Goal: Information Seeking & Learning: Learn about a topic

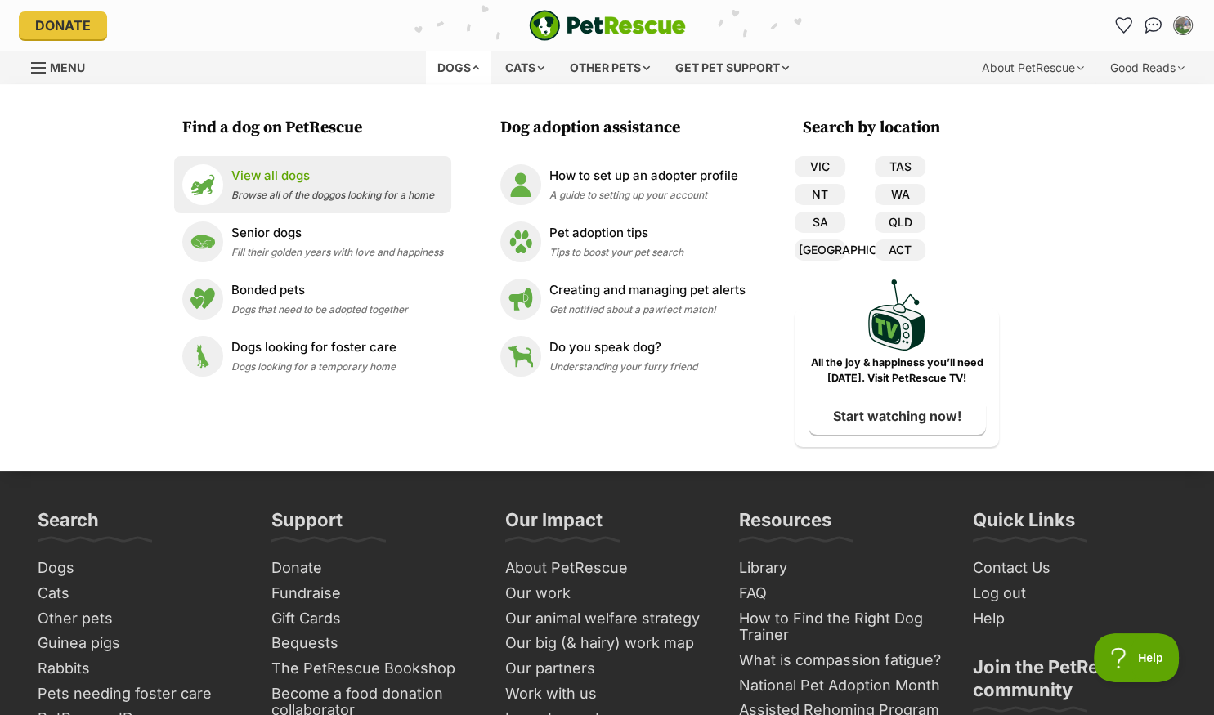
click at [261, 185] on p "View all dogs" at bounding box center [332, 176] width 203 height 19
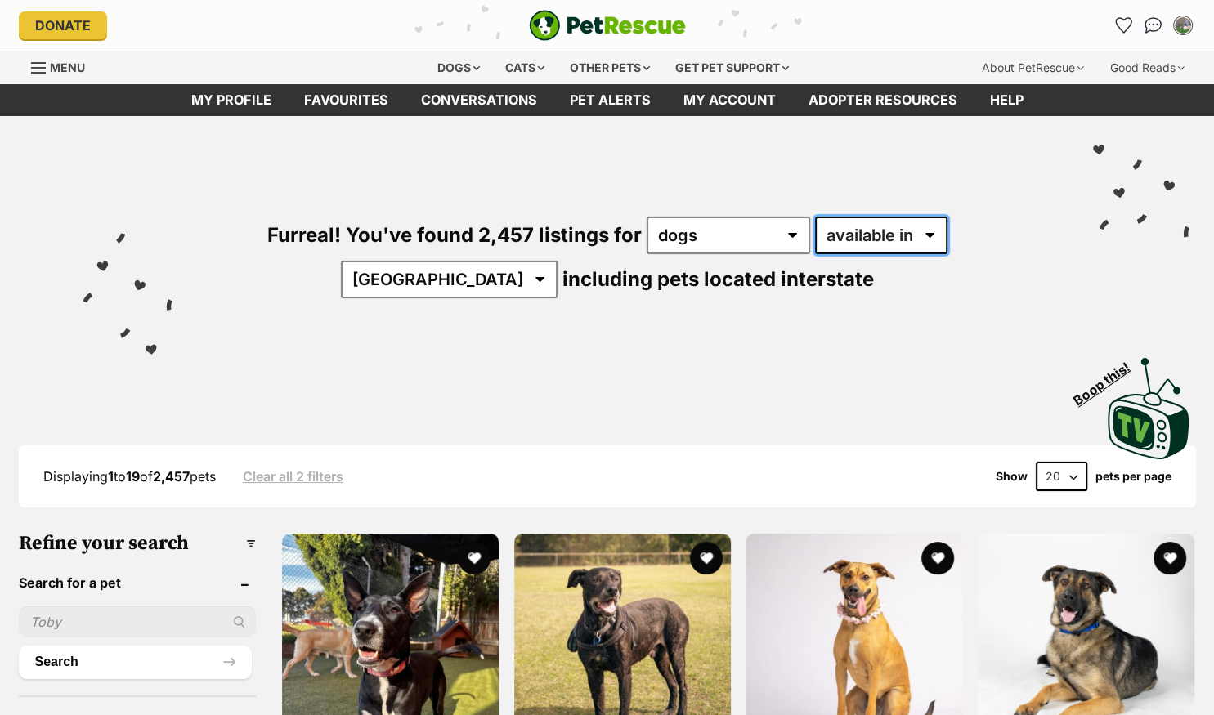
click at [815, 217] on select "available in located in" at bounding box center [881, 236] width 132 height 38
select select "disabled"
click option "located in" at bounding box center [0, 0] width 0 height 0
click at [557, 261] on select "Australia ACT NSW NT QLD SA TAS VIC WA" at bounding box center [449, 280] width 217 height 38
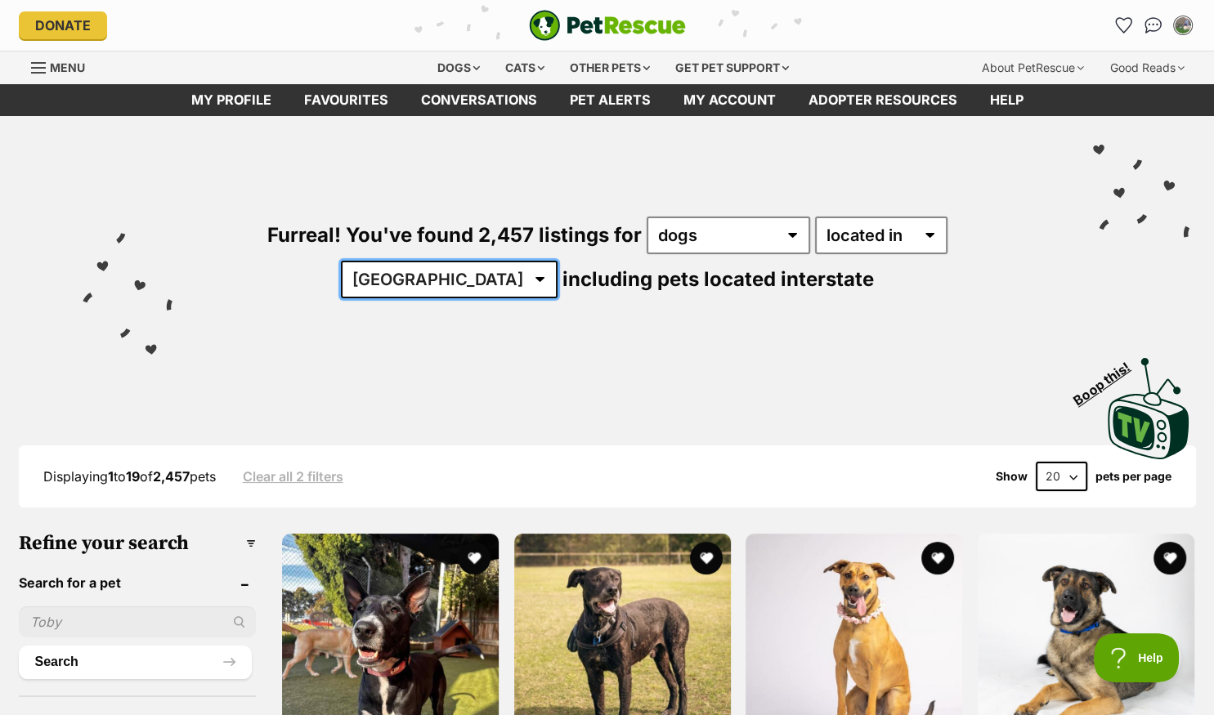
click at [557, 261] on select "Australia ACT NSW NT QLD SA TAS VIC WA" at bounding box center [449, 280] width 217 height 38
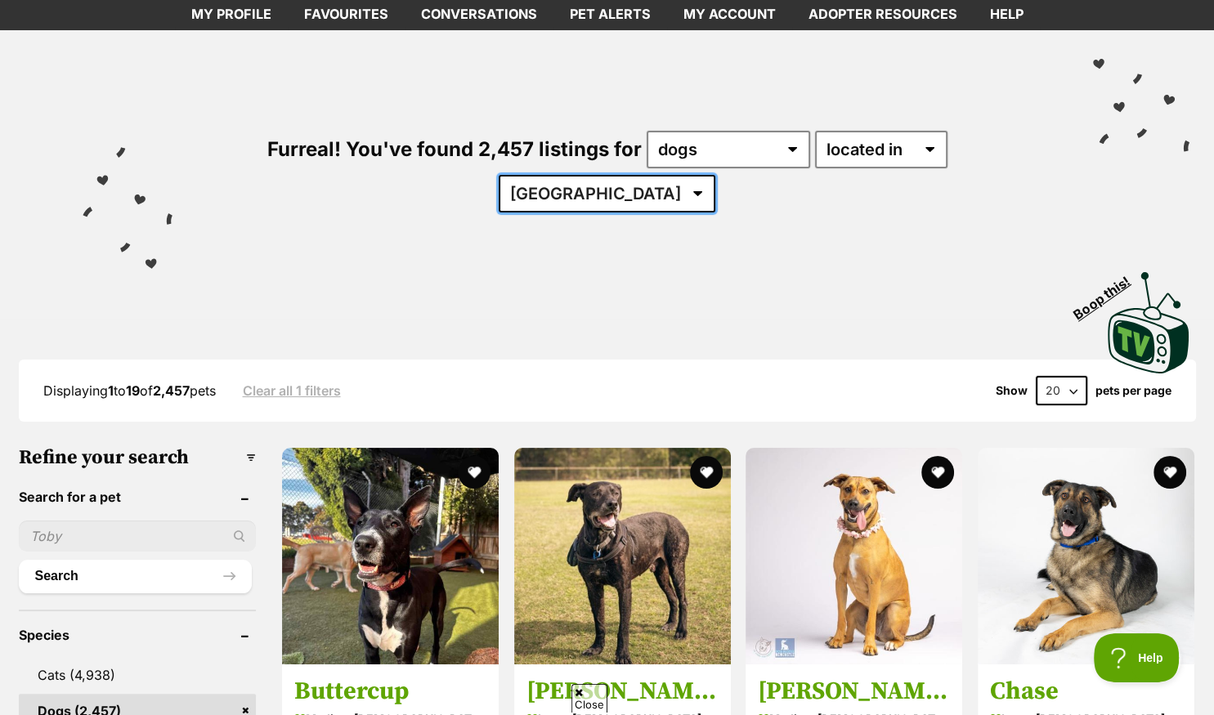
click at [715, 175] on select "Australia ACT NSW NT QLD SA TAS VIC WA" at bounding box center [606, 194] width 217 height 38
select select "QLD"
click option "QLD" at bounding box center [0, 0] width 0 height 0
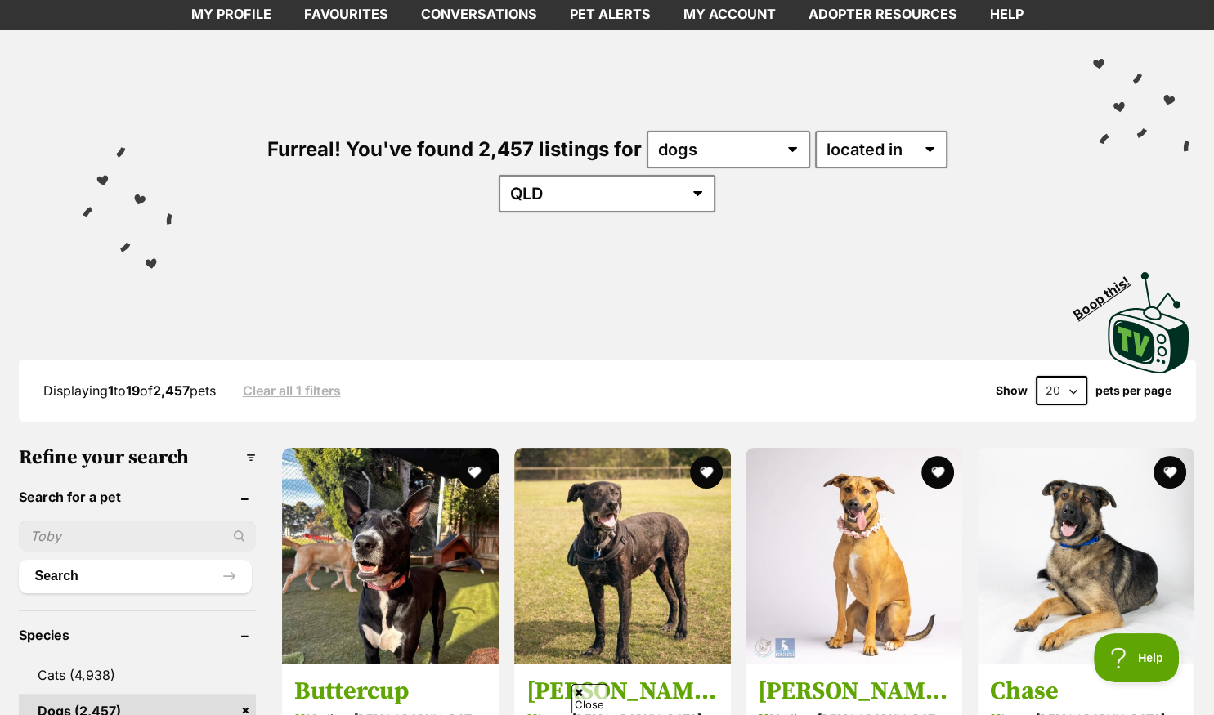
click at [133, 642] on ul "Cats (4,938) Dogs (2,457) Other Pets (391)" at bounding box center [138, 703] width 238 height 122
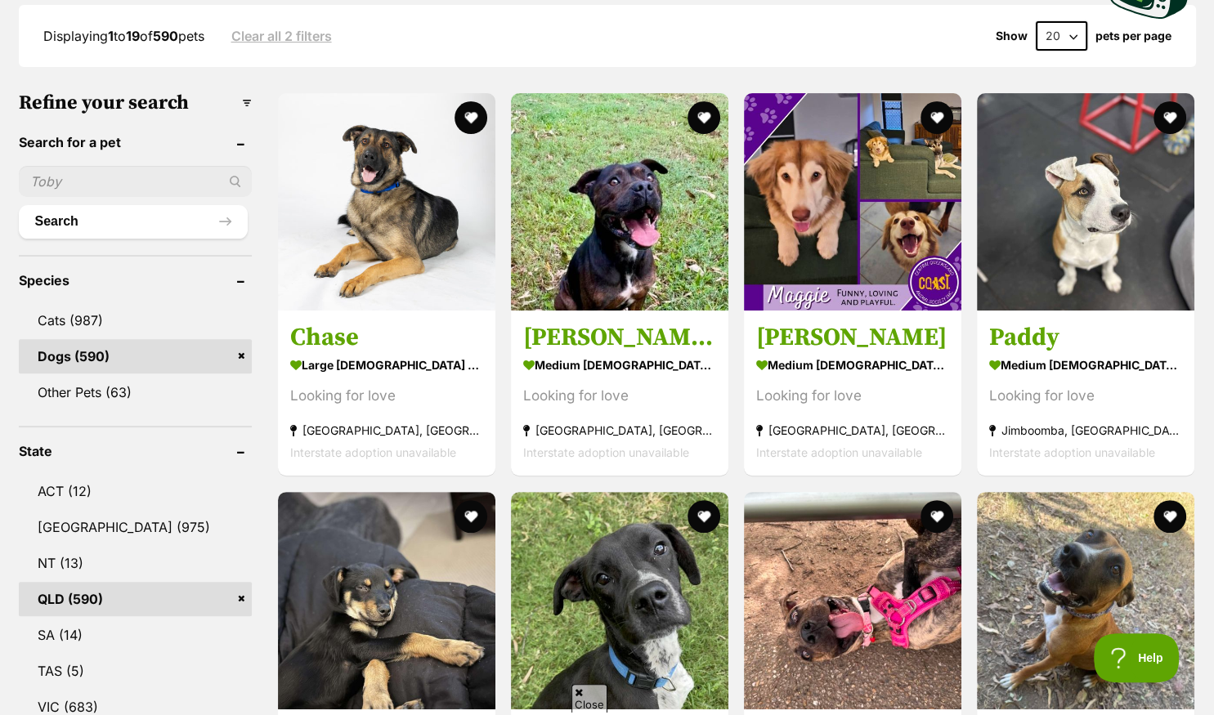
scroll to position [582, 0]
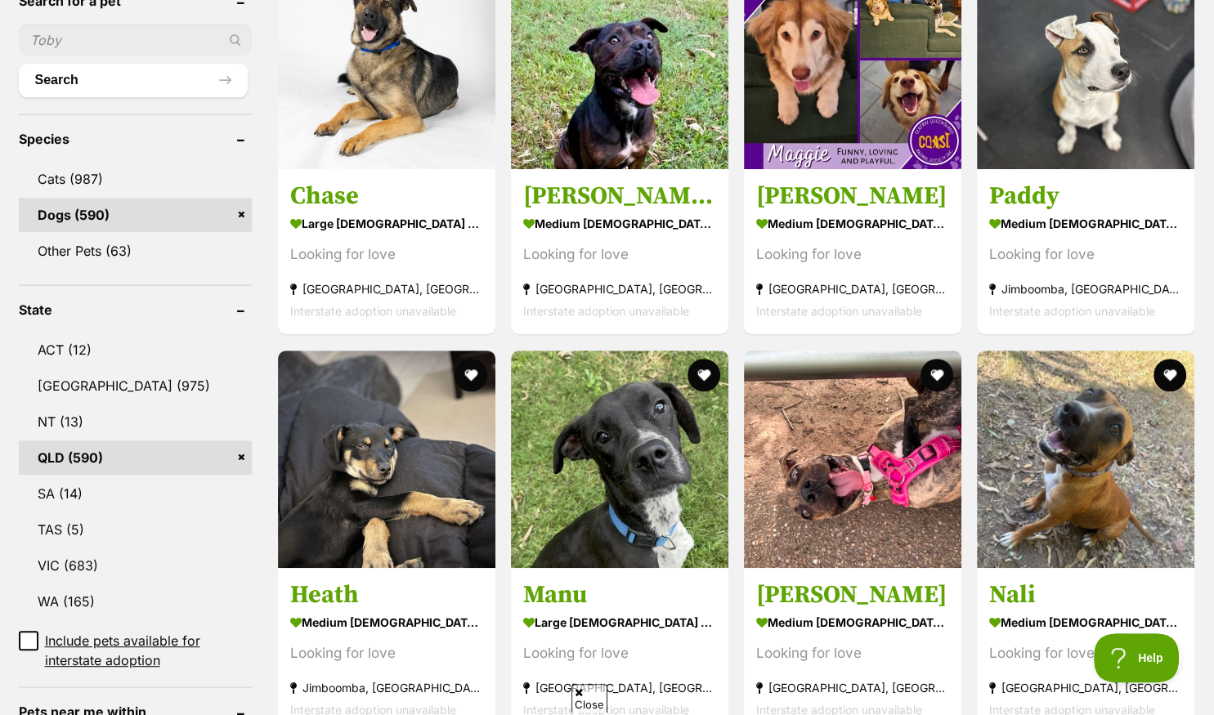
click at [64, 631] on span "Include pets available for interstate adoption" at bounding box center [148, 650] width 207 height 39
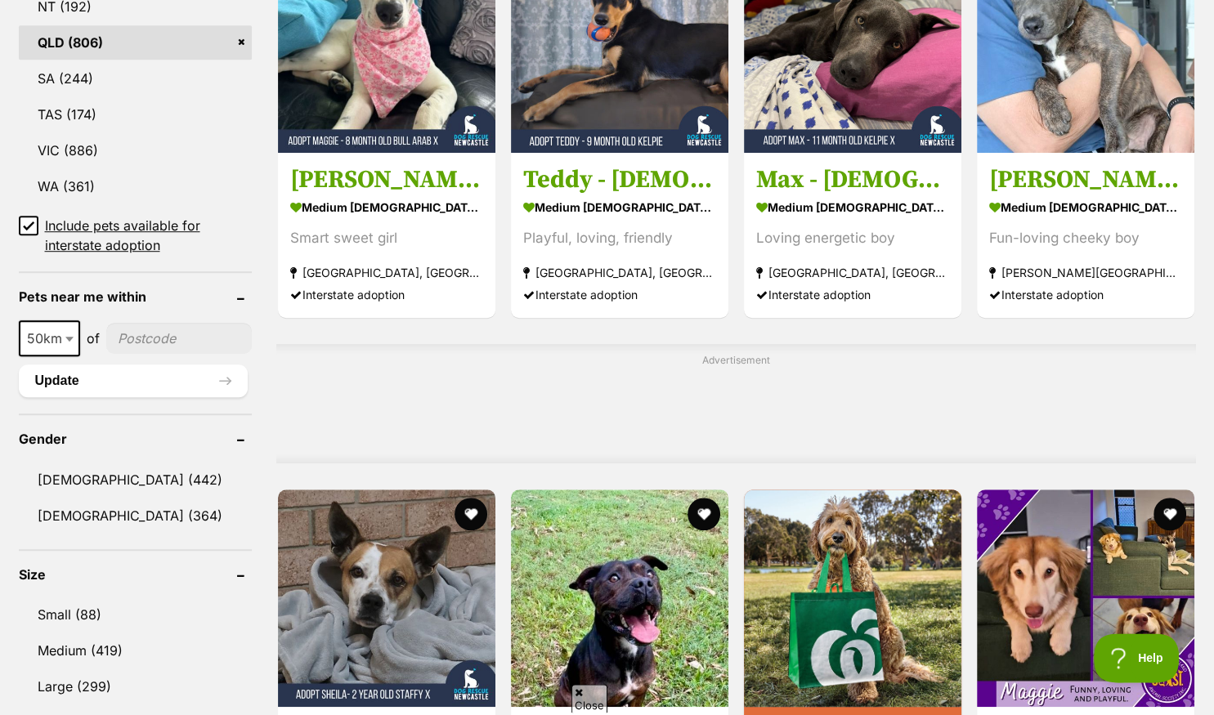
scroll to position [1035, 0]
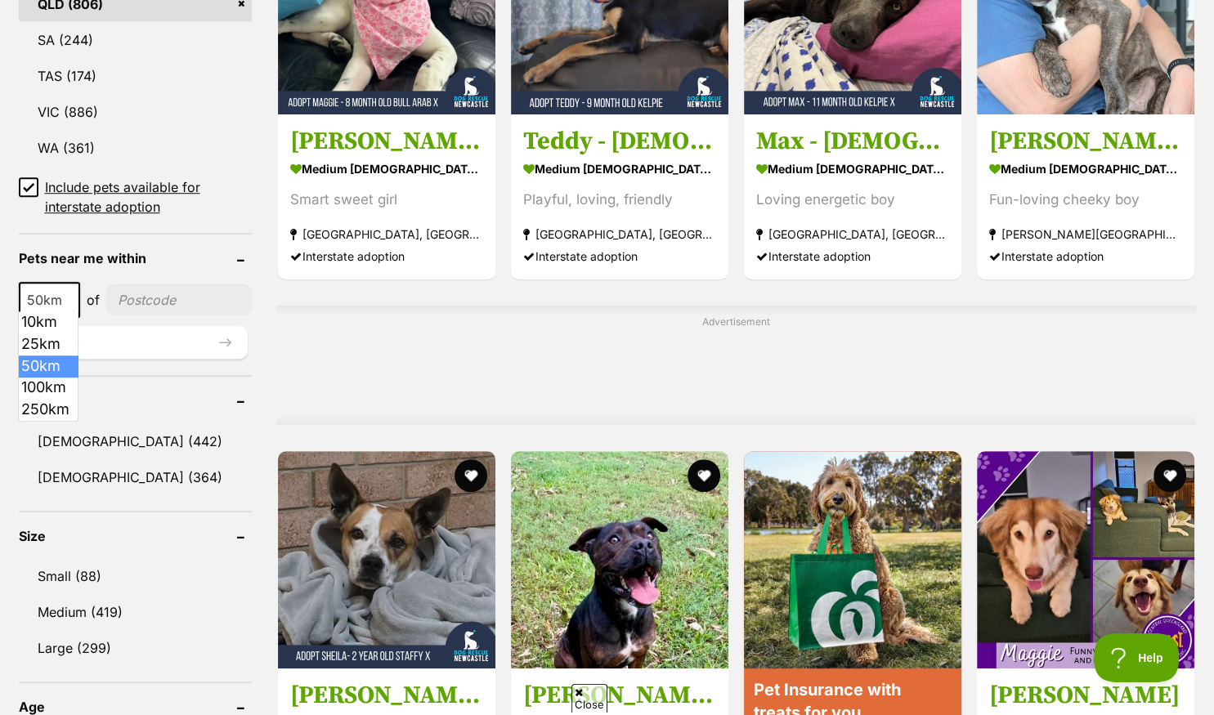
click at [53, 296] on span "50km" at bounding box center [49, 299] width 58 height 23
click at [60, 386] on aside "Gender [DEMOGRAPHIC_DATA] (442) [DEMOGRAPHIC_DATA] (364)" at bounding box center [135, 434] width 233 height 118
select select "100"
click at [36, 383] on aside "Gender Male (442) Female (364)" at bounding box center [135, 434] width 233 height 118
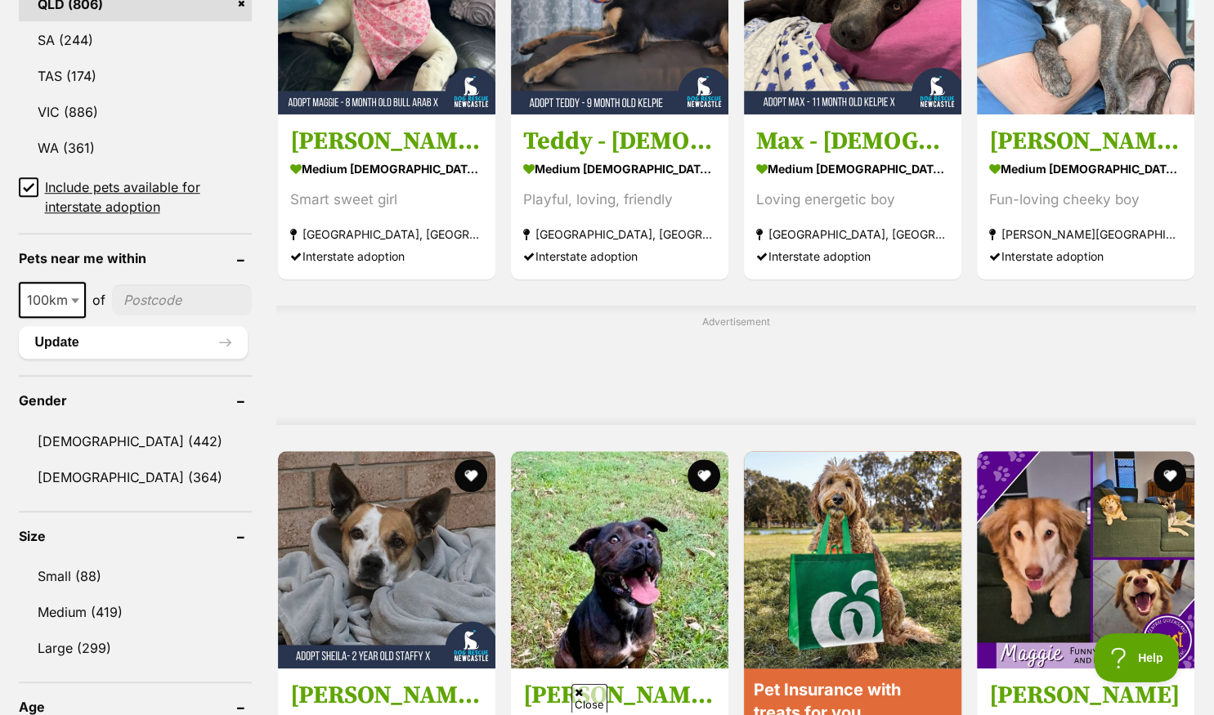
click at [36, 383] on aside "Gender Male (442) Female (364)" at bounding box center [135, 434] width 233 height 118
click at [42, 383] on aside "Gender Male (442) Female (364)" at bounding box center [135, 434] width 233 height 118
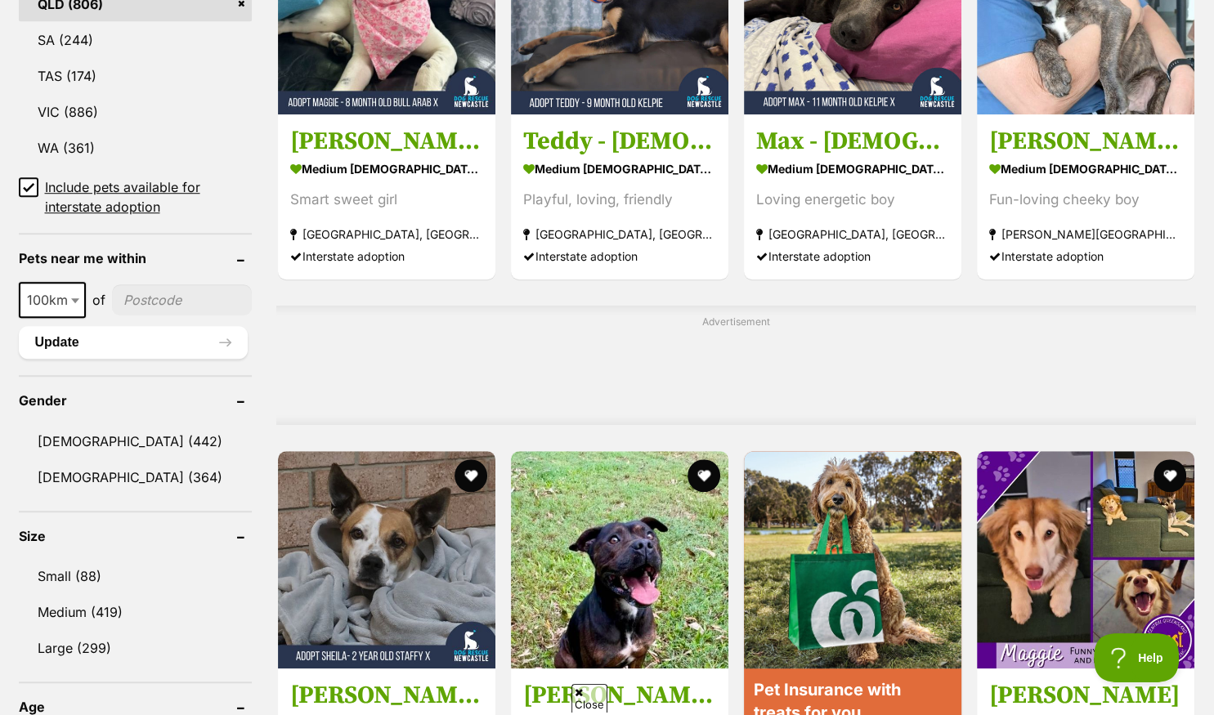
click at [42, 383] on aside "Gender Male (442) Female (364)" at bounding box center [135, 434] width 233 height 118
click at [139, 294] on input"] "postcode" at bounding box center [182, 299] width 140 height 31
click at [279, 397] on div "Advertisement" at bounding box center [735, 365] width 919 height 119
click at [132, 297] on input"] "4" at bounding box center [182, 299] width 140 height 31
click at [129, 293] on input"] "44073" at bounding box center [182, 299] width 140 height 31
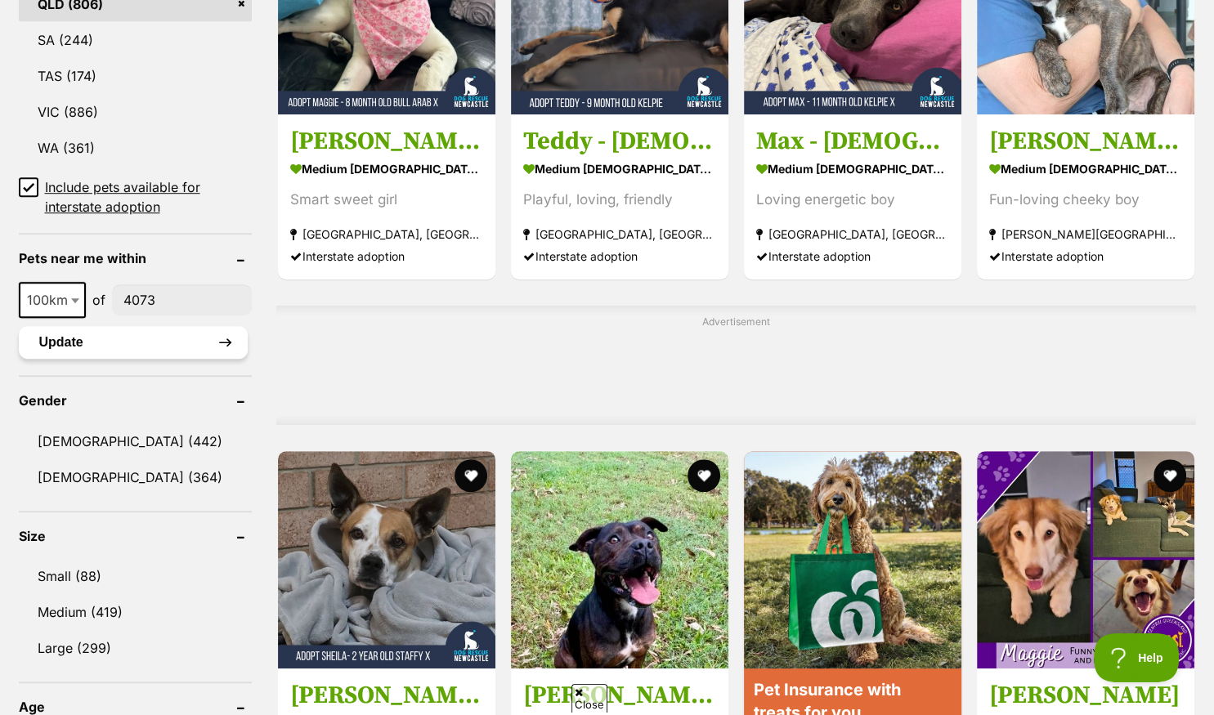
type input"] "4073"
click at [149, 346] on button "Update" at bounding box center [133, 342] width 229 height 33
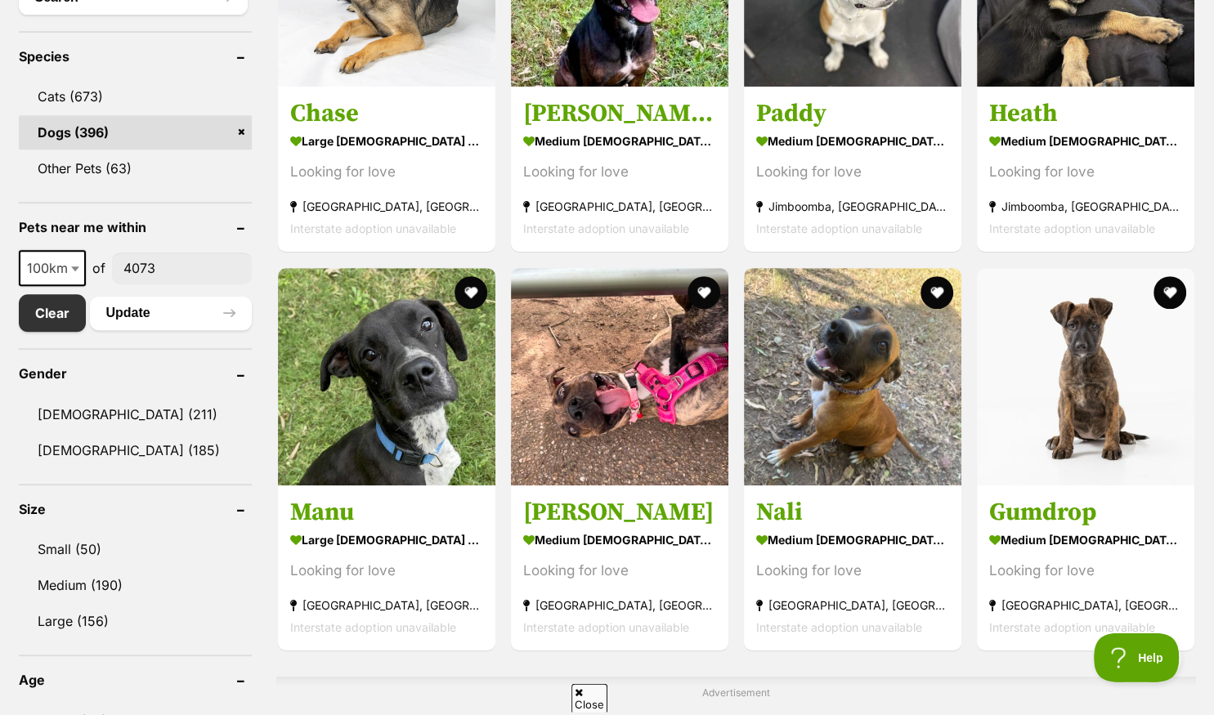
scroll to position [431, 0]
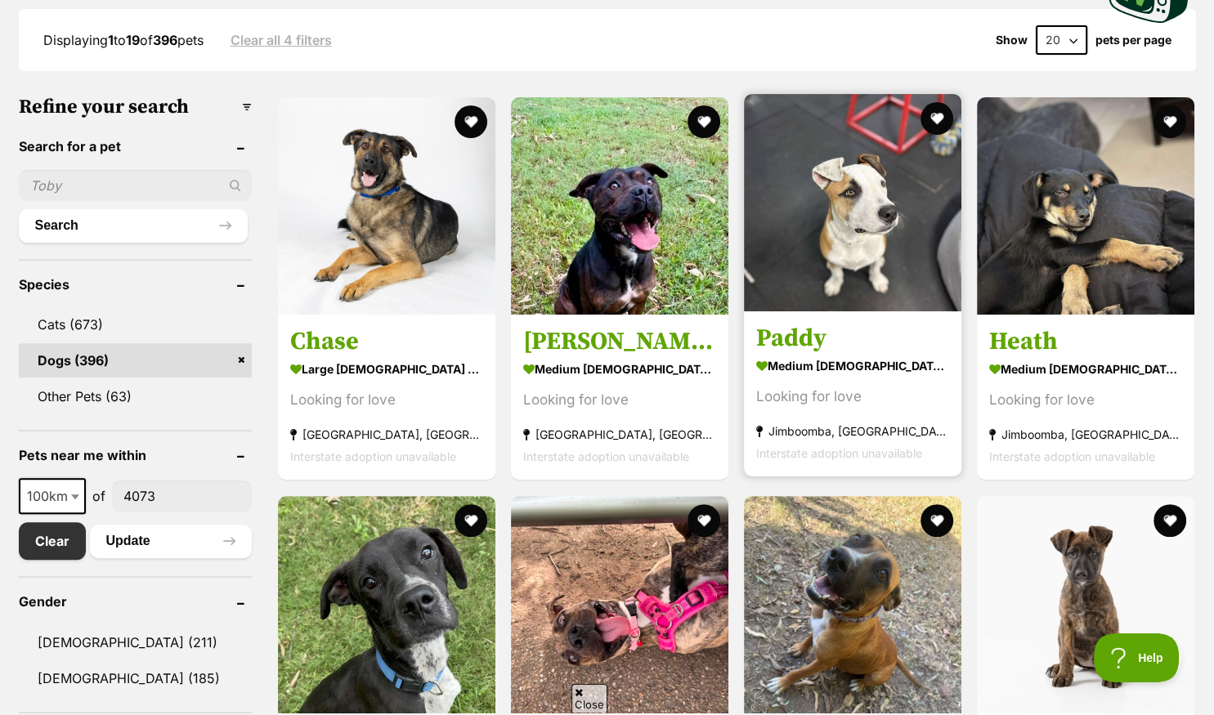
click at [873, 64] on div "Displaying 1 to 19 of 396 pets Clear all 4 filters Show 20 40 60 pets per page" at bounding box center [607, 40] width 1177 height 62
click at [753, 94] on img at bounding box center [852, 202] width 217 height 217
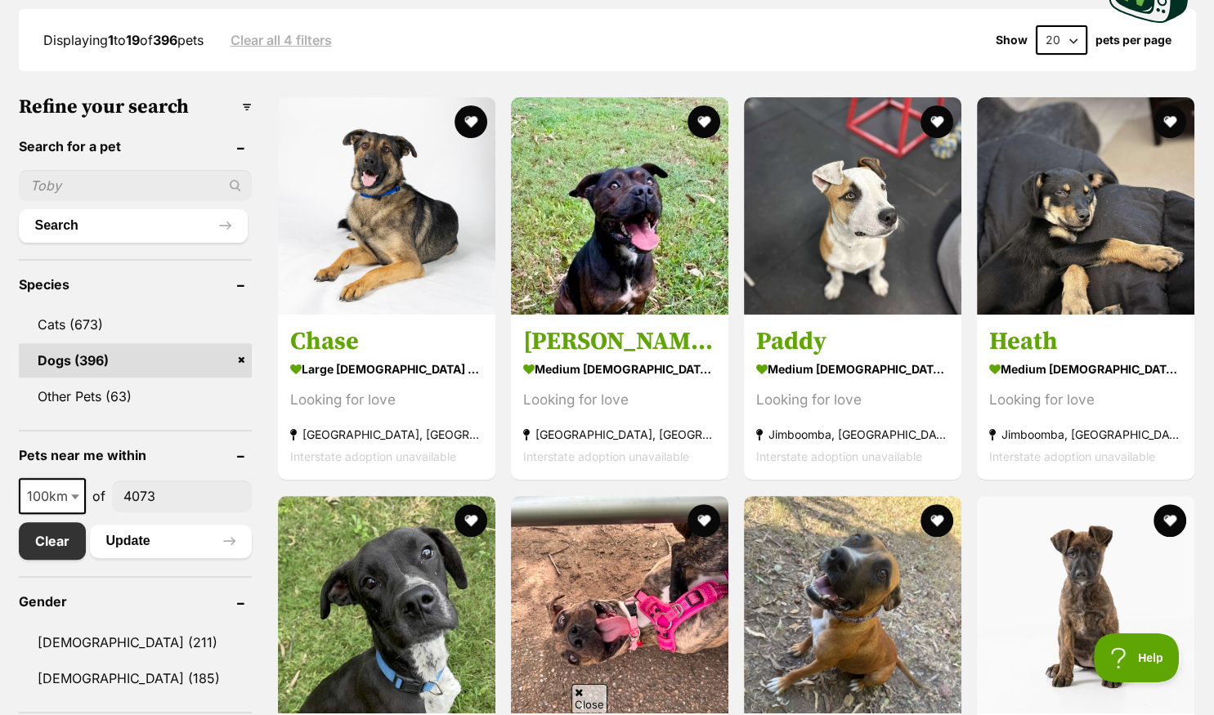
scroll to position [604, 0]
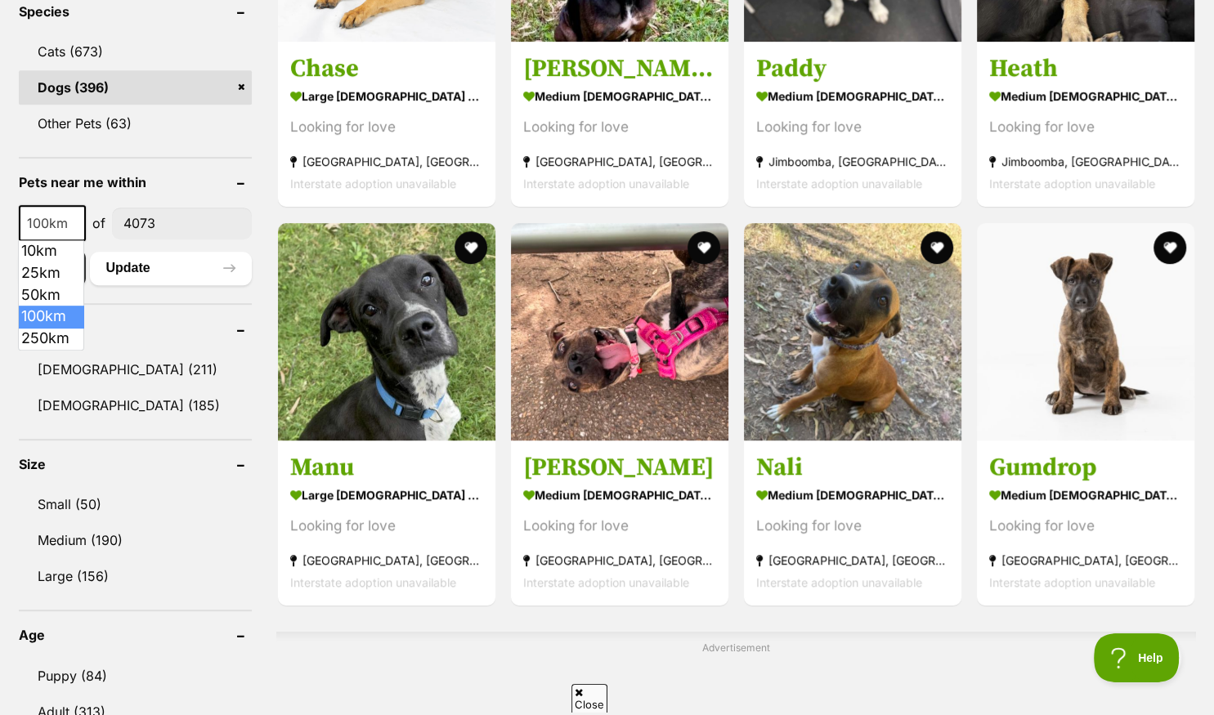
click at [71, 223] on b at bounding box center [75, 223] width 8 height 5
select select "50"
click at [138, 268] on button "Update" at bounding box center [171, 268] width 162 height 33
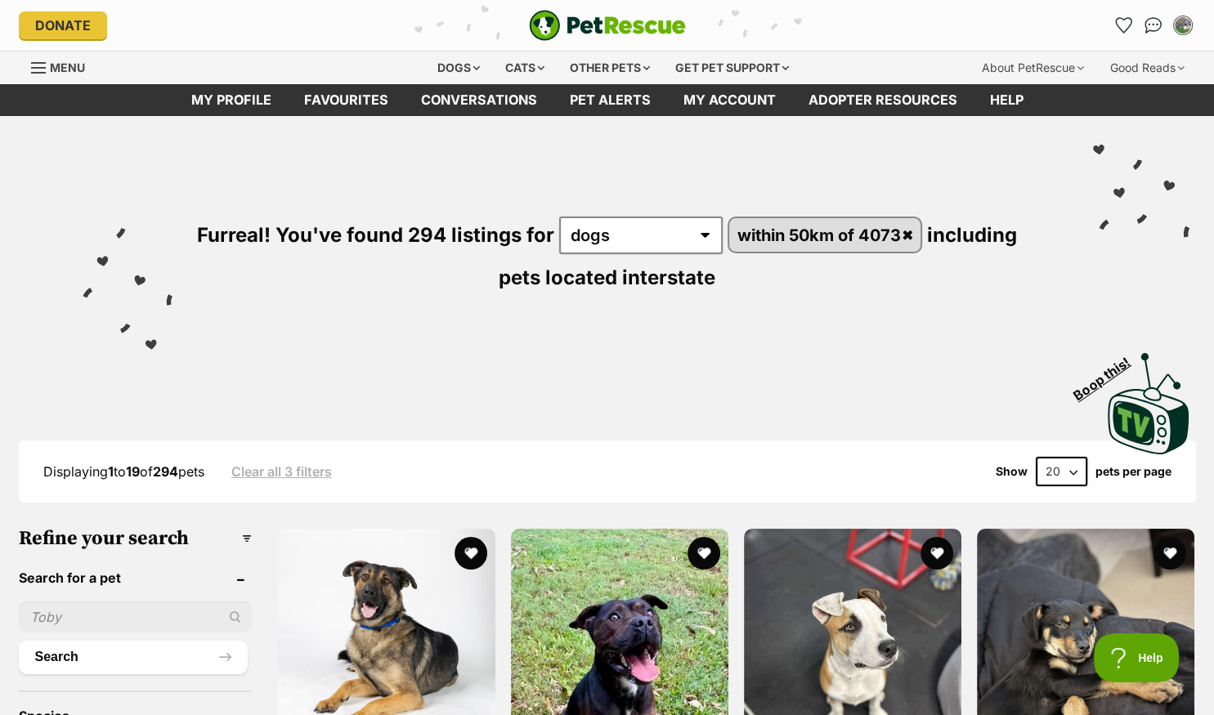
click at [1067, 296] on div "Furreal! You've found 294 listings for any type of pet cats dogs other pets wit…" at bounding box center [607, 227] width 1164 height 222
click at [1074, 457] on select "20 40 60" at bounding box center [1060, 471] width 51 height 29
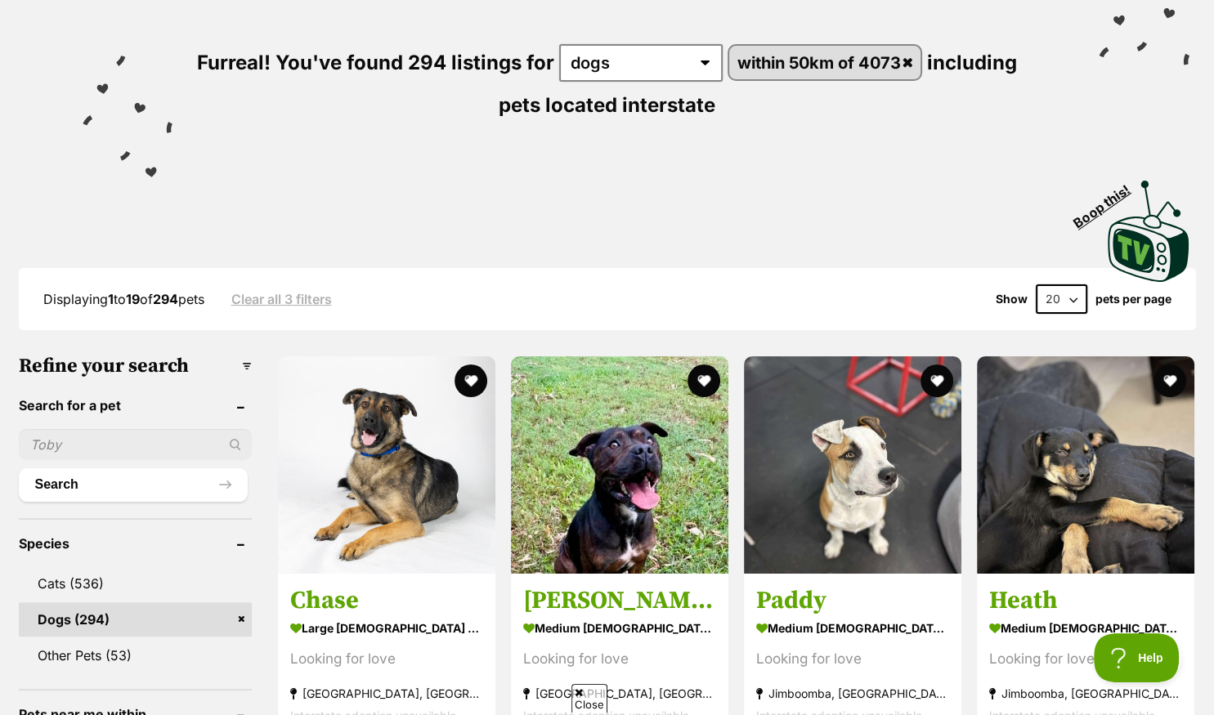
select select "60"
click option "60" at bounding box center [0, 0] width 0 height 0
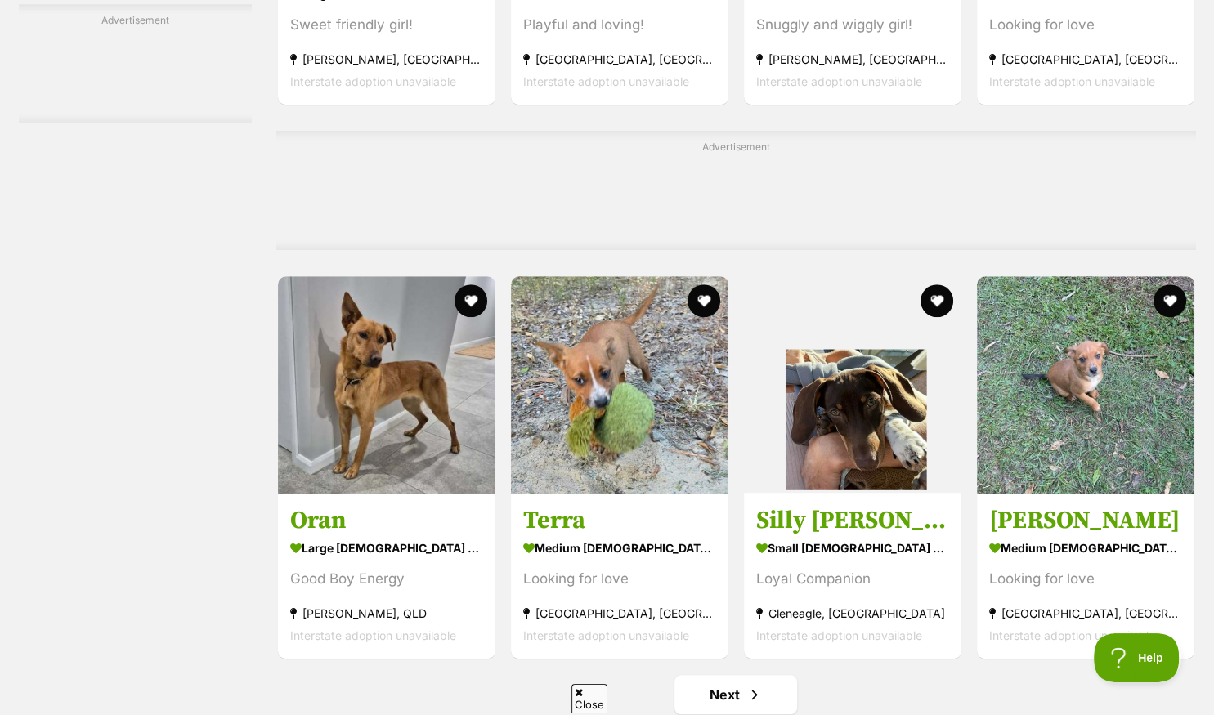
scroll to position [6817, 0]
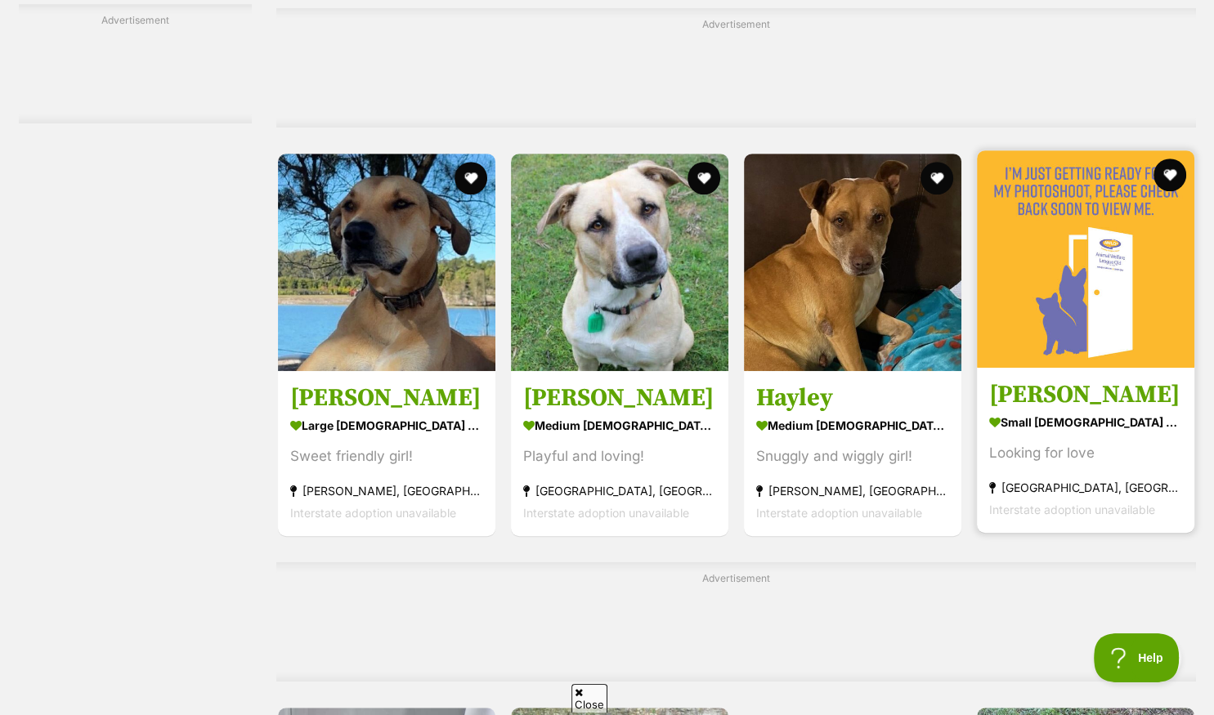
click at [996, 320] on img at bounding box center [1085, 258] width 217 height 217
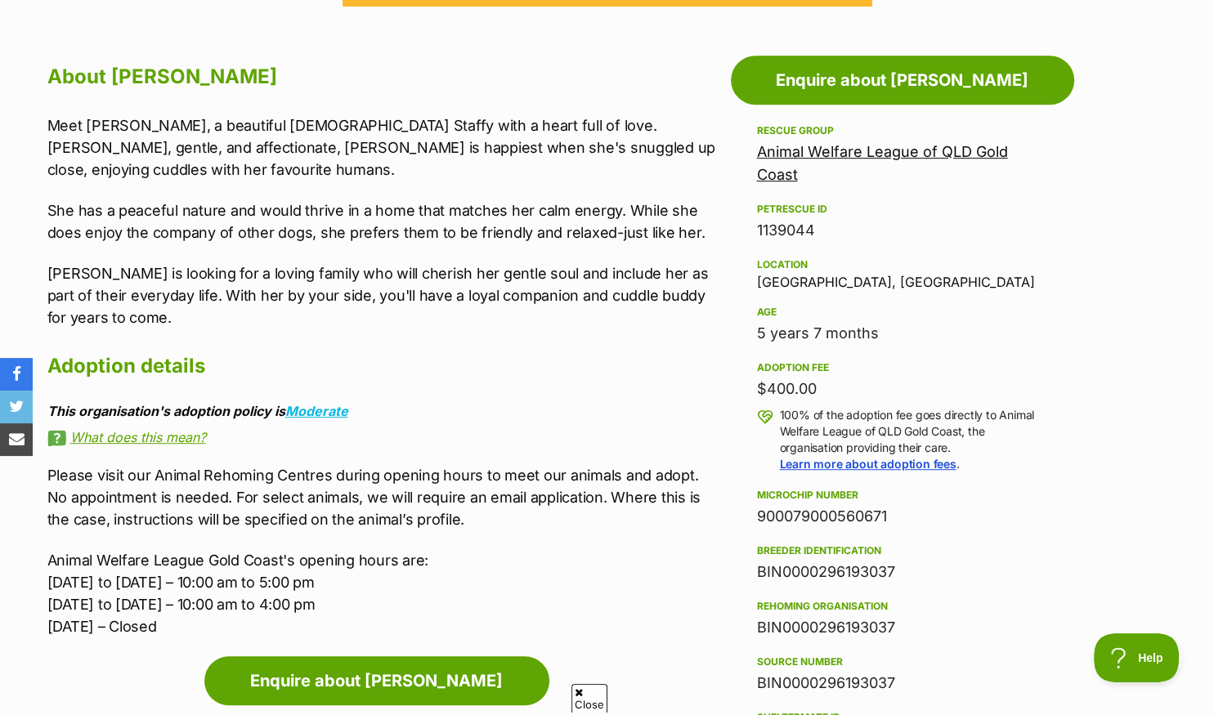
scroll to position [172, 0]
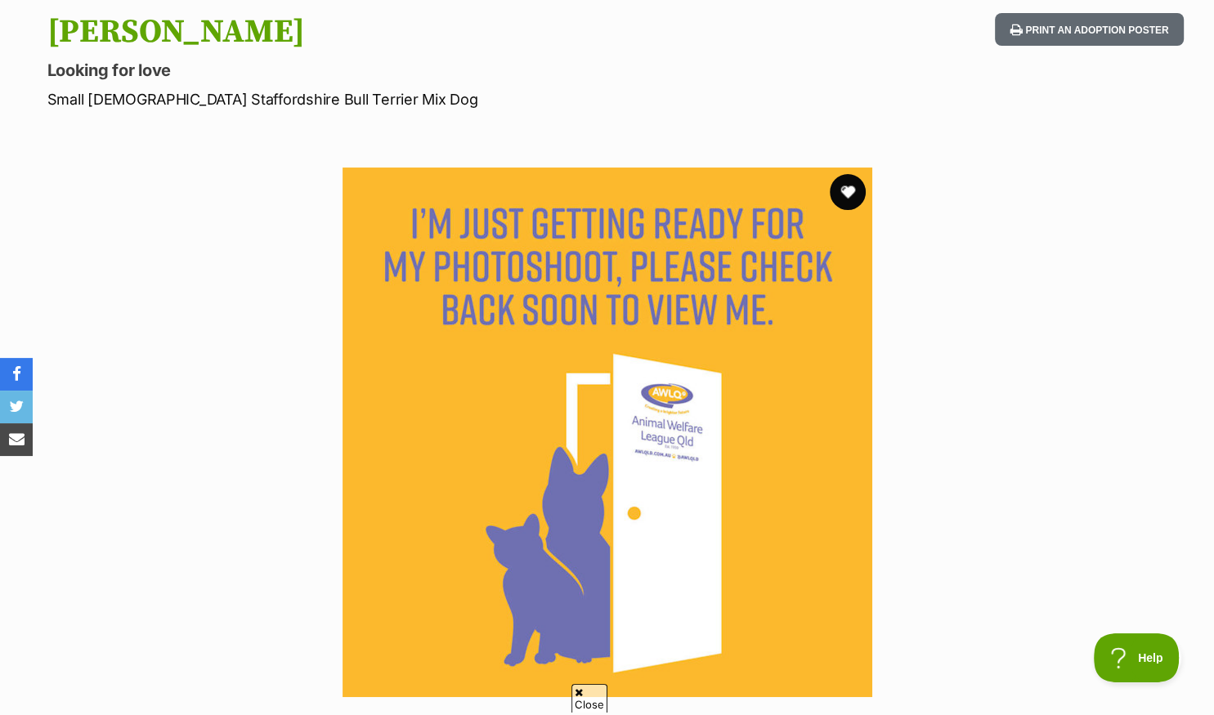
click at [850, 191] on button "favourite" at bounding box center [847, 192] width 36 height 36
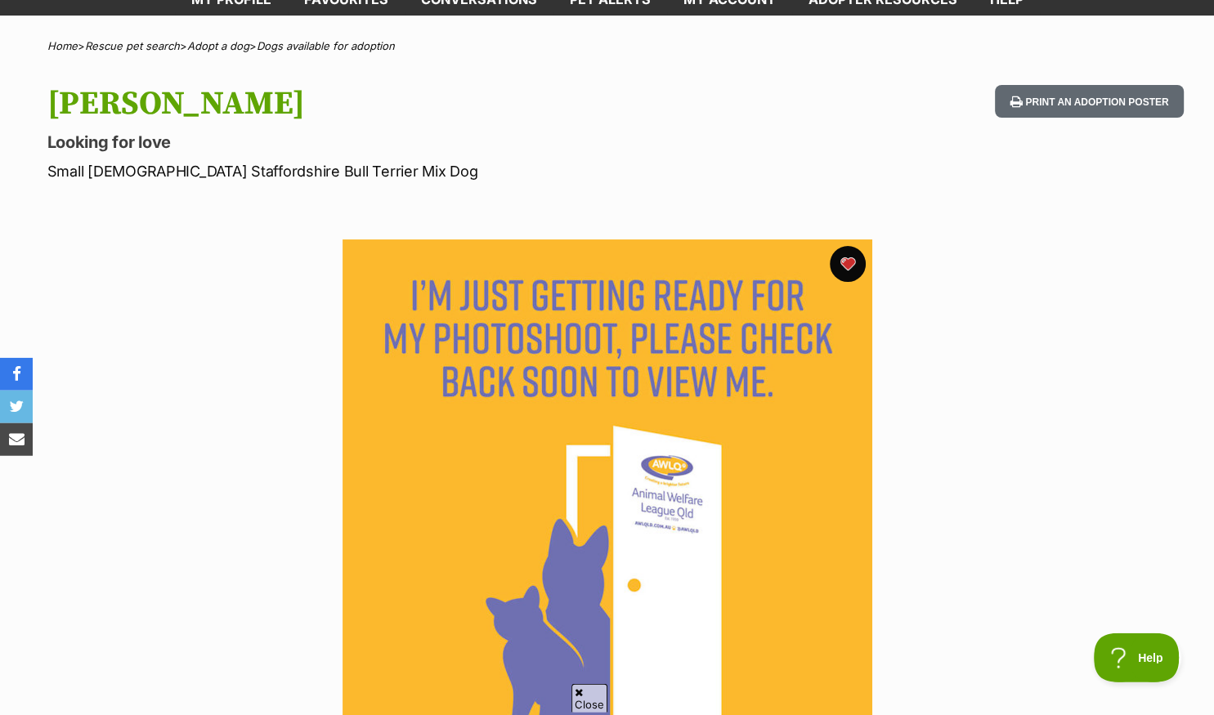
scroll to position [0, 0]
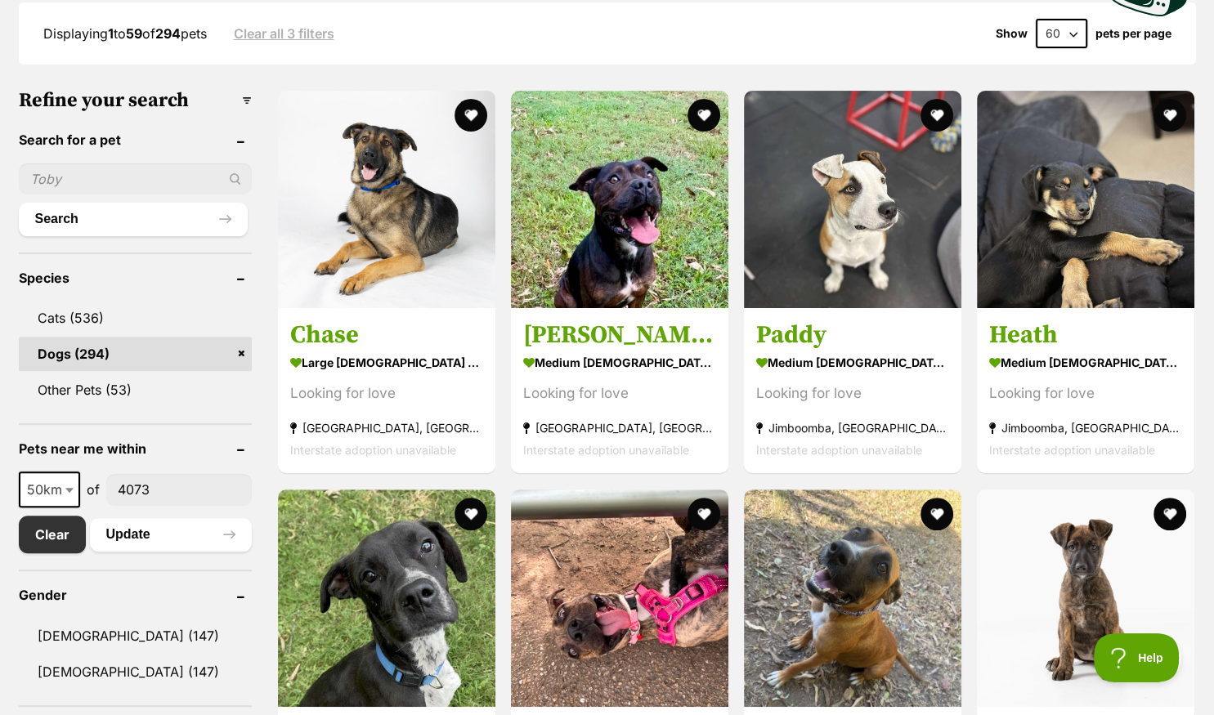
scroll to position [7, 0]
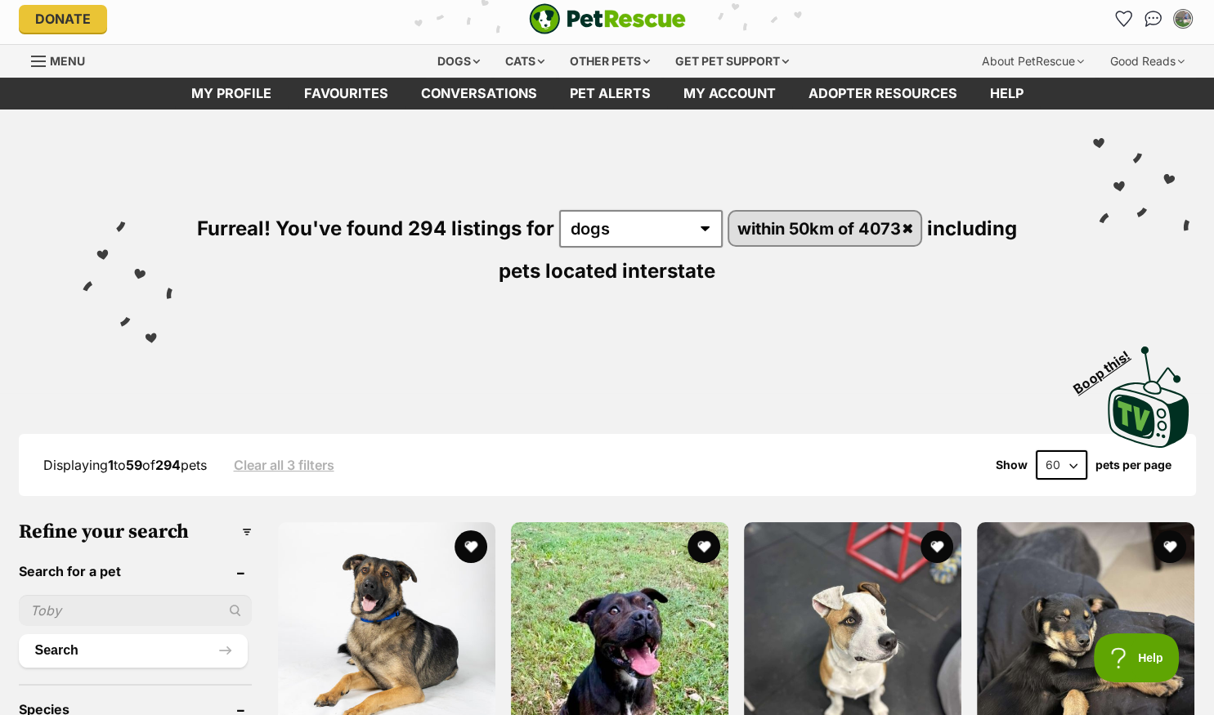
click at [84, 614] on input "text" at bounding box center [135, 610] width 233 height 31
click at [84, 614] on input "stella" at bounding box center [135, 610] width 233 height 31
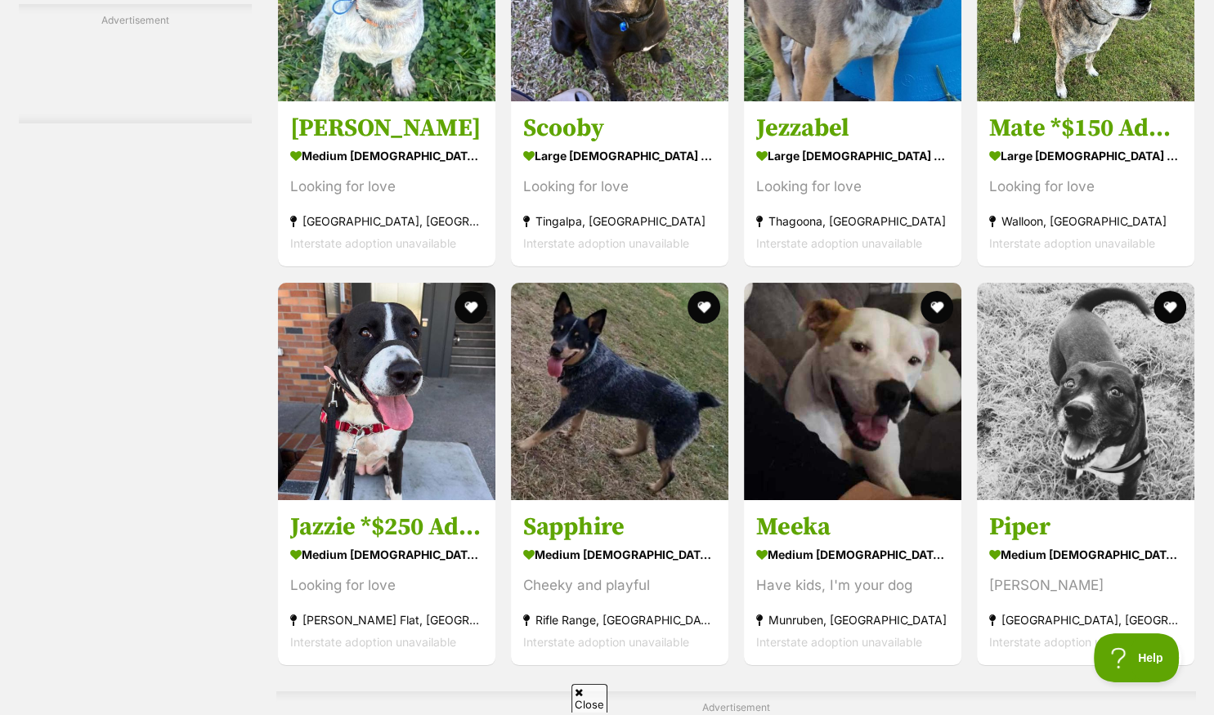
scroll to position [7428, 0]
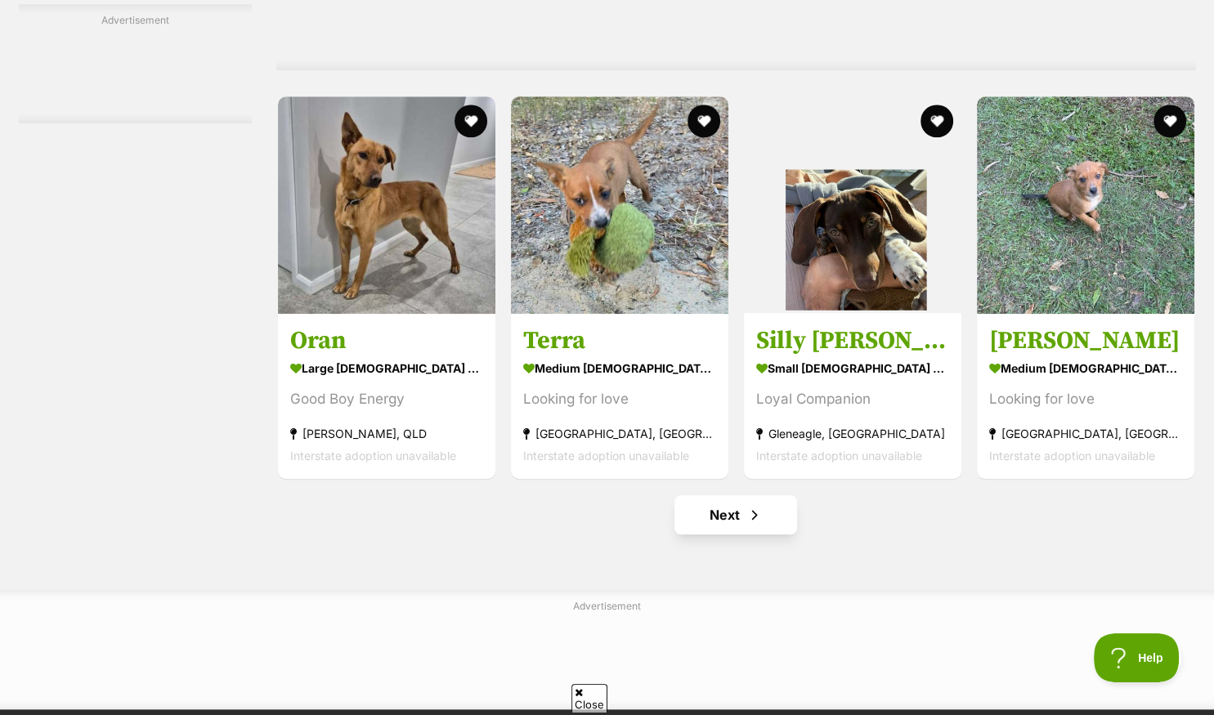
type input "stella"
click at [724, 521] on link "Next" at bounding box center [735, 514] width 123 height 39
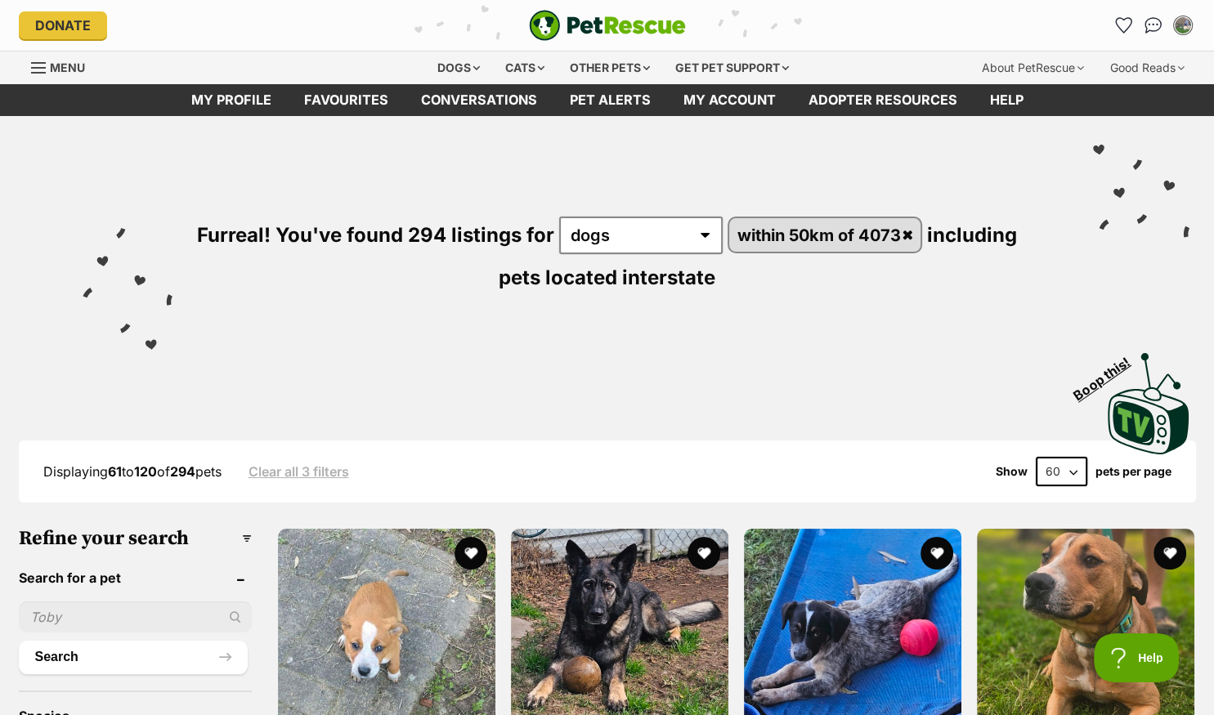
click at [80, 619] on input "text" at bounding box center [135, 616] width 233 height 31
type input "stella"
click at [66, 655] on button "Search" at bounding box center [133, 657] width 229 height 33
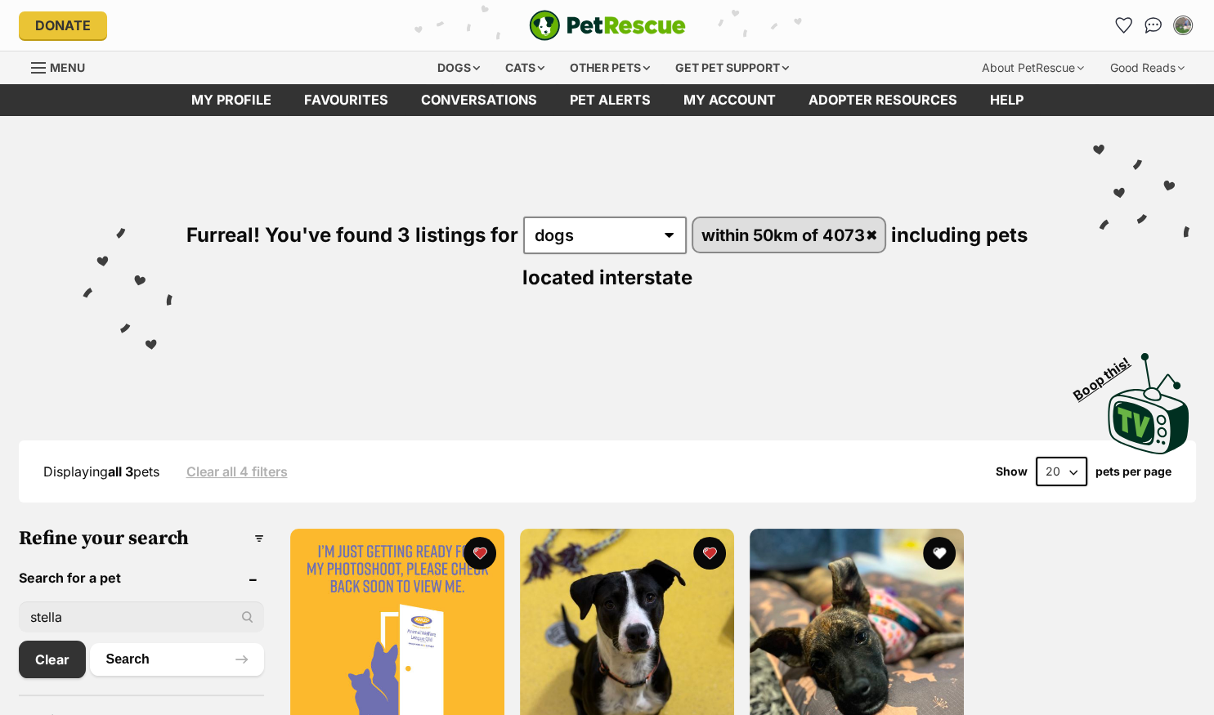
click at [80, 613] on input "stella" at bounding box center [141, 616] width 245 height 31
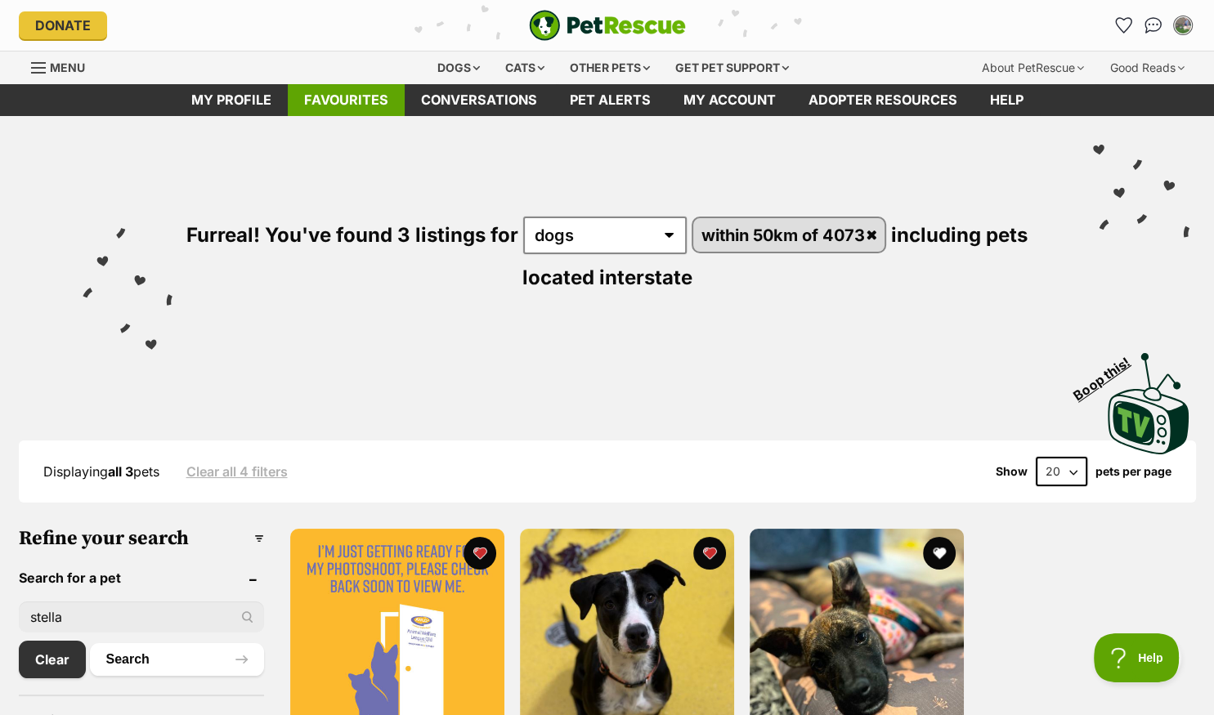
click at [337, 100] on link "Favourites" at bounding box center [346, 100] width 117 height 32
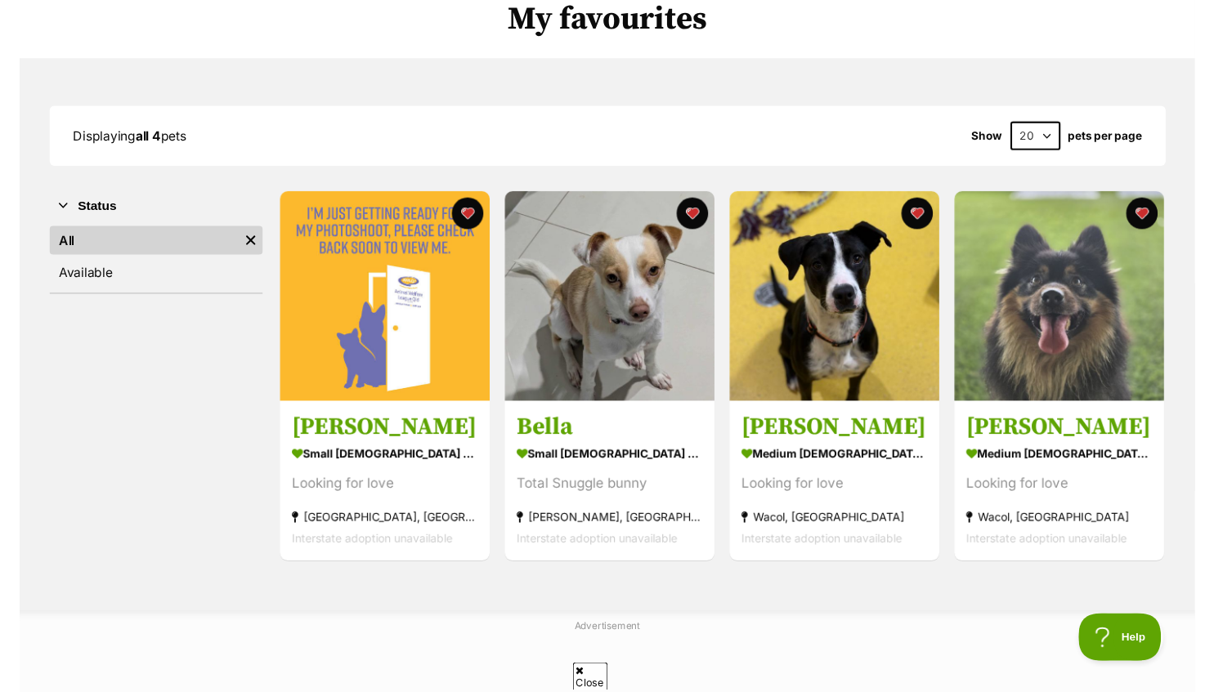
scroll to position [172, 0]
